Goal: Register for event/course

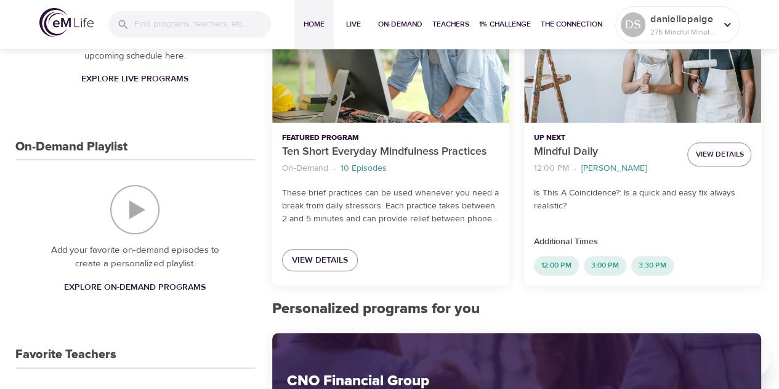
scroll to position [243, 0]
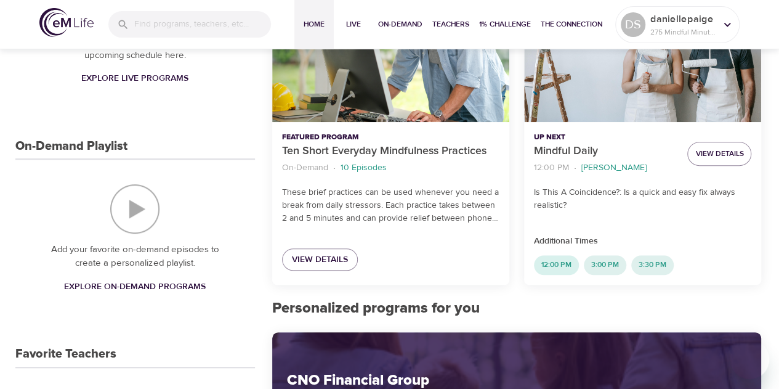
click at [556, 265] on span "12:00 PM" at bounding box center [556, 264] width 45 height 10
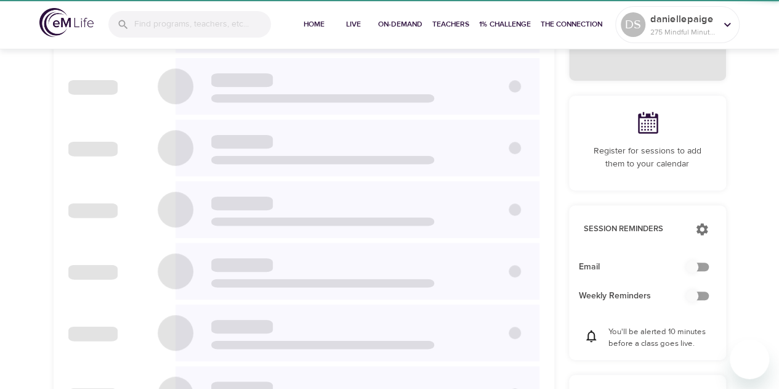
scroll to position [34, 0]
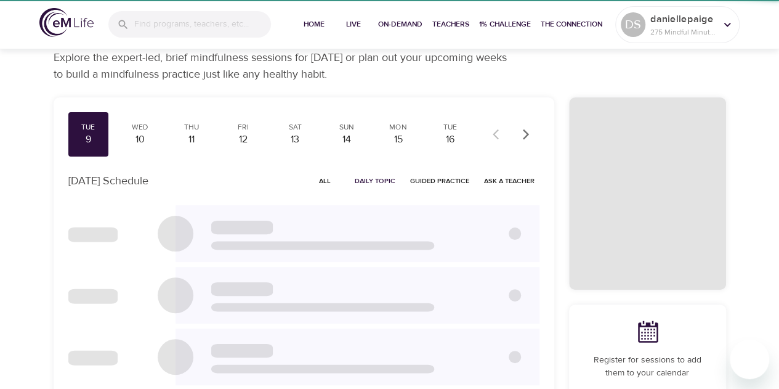
checkbox input "true"
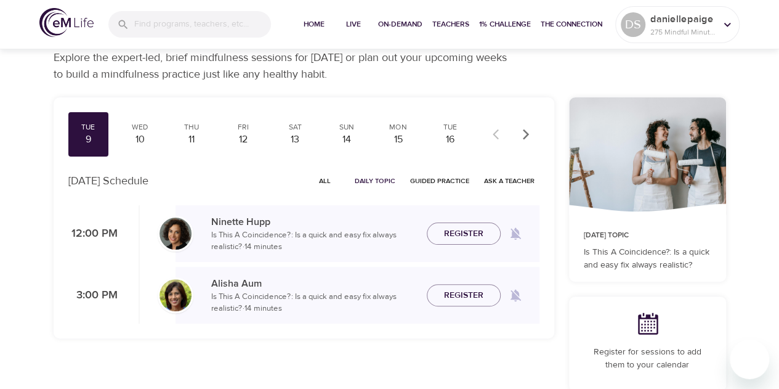
scroll to position [0, 0]
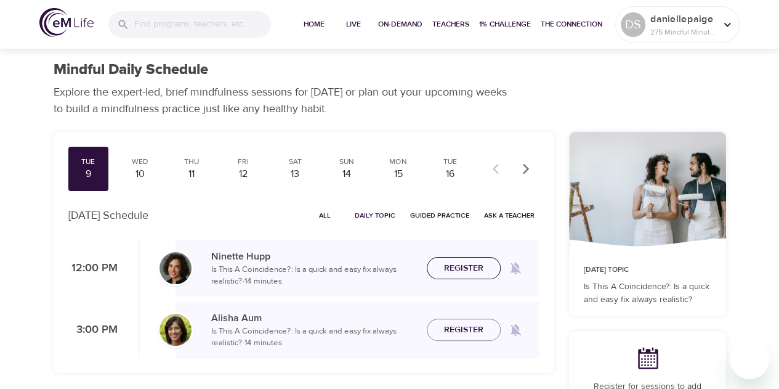
click at [459, 272] on span "Register" at bounding box center [463, 268] width 39 height 15
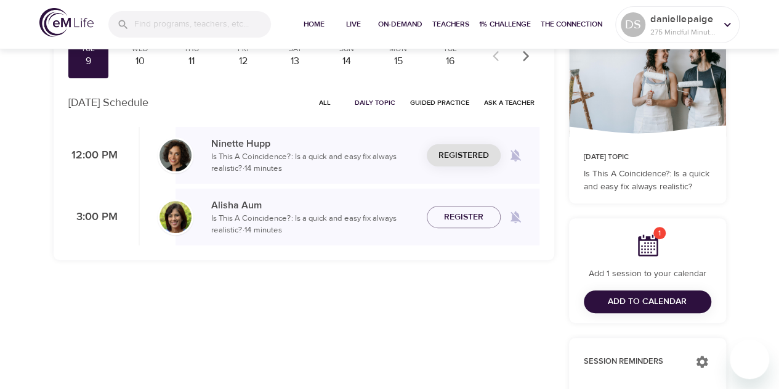
scroll to position [113, 0]
click at [454, 222] on span "Register" at bounding box center [463, 216] width 39 height 15
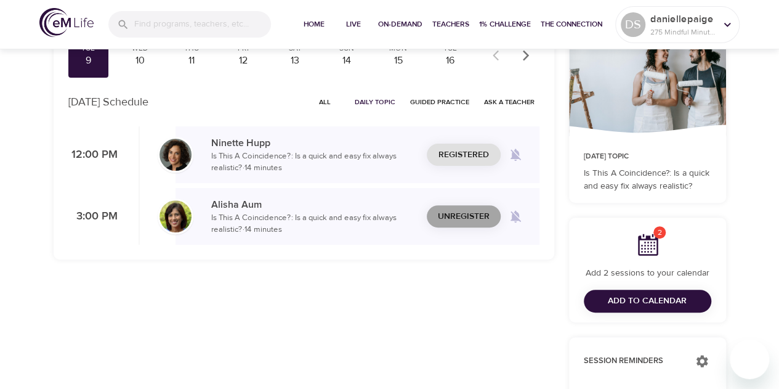
click at [468, 212] on span "Unregister" at bounding box center [464, 216] width 52 height 15
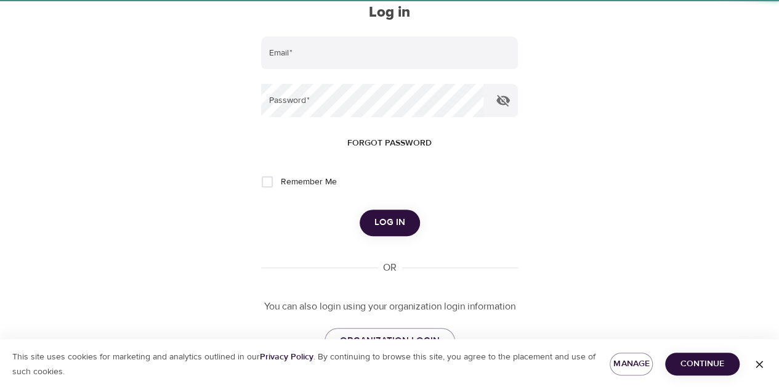
scroll to position [46, 0]
